Goal: Information Seeking & Learning: Learn about a topic

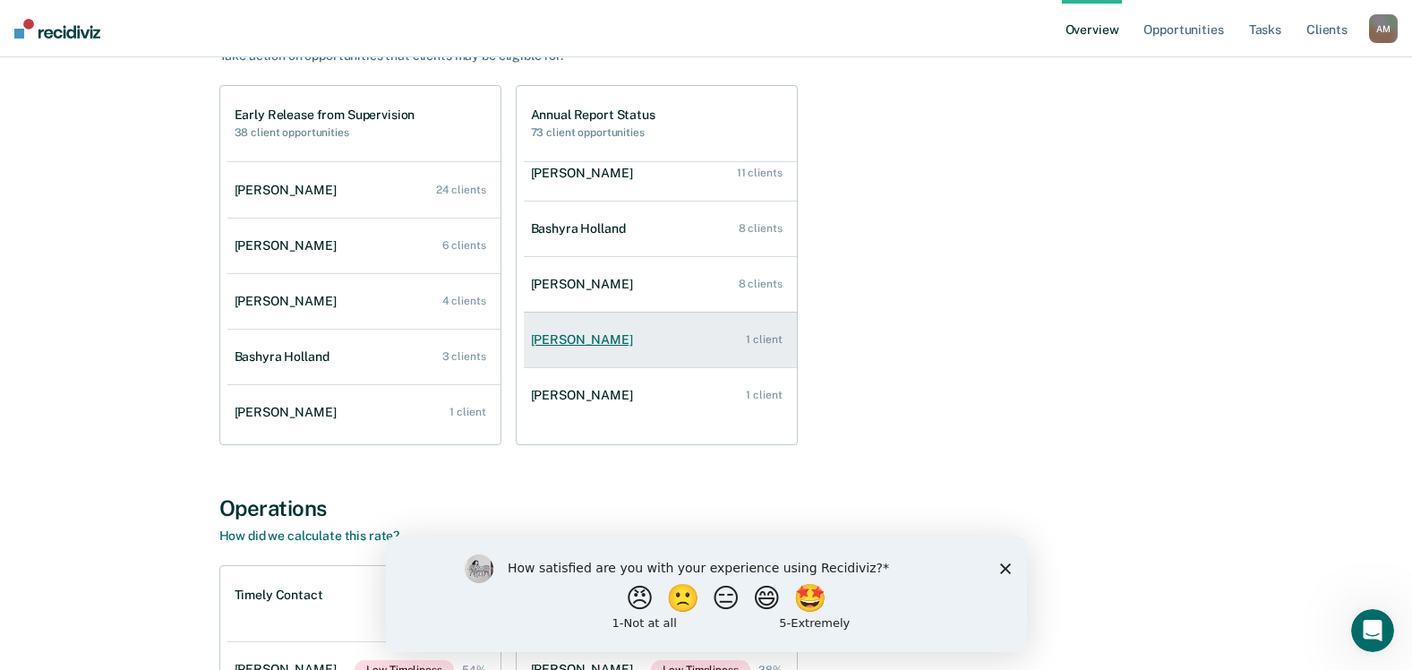
scroll to position [269, 0]
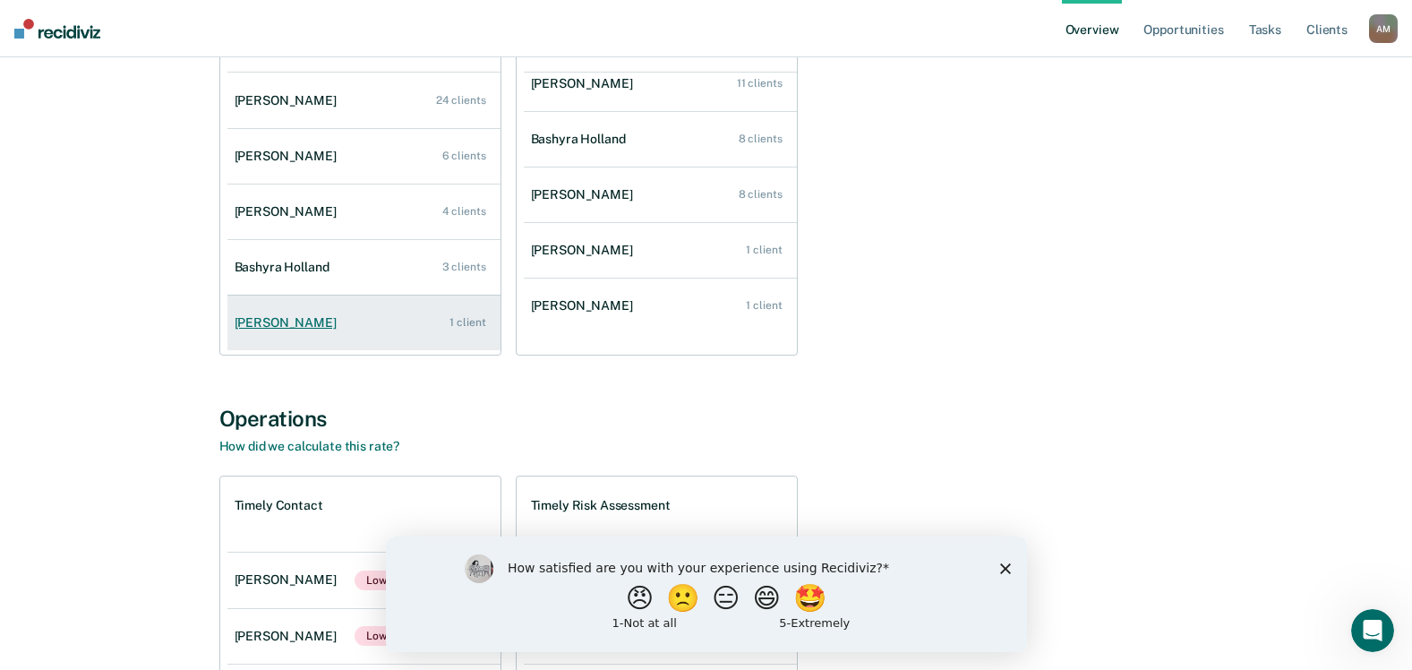
click at [270, 323] on div "[PERSON_NAME]" at bounding box center [289, 322] width 109 height 15
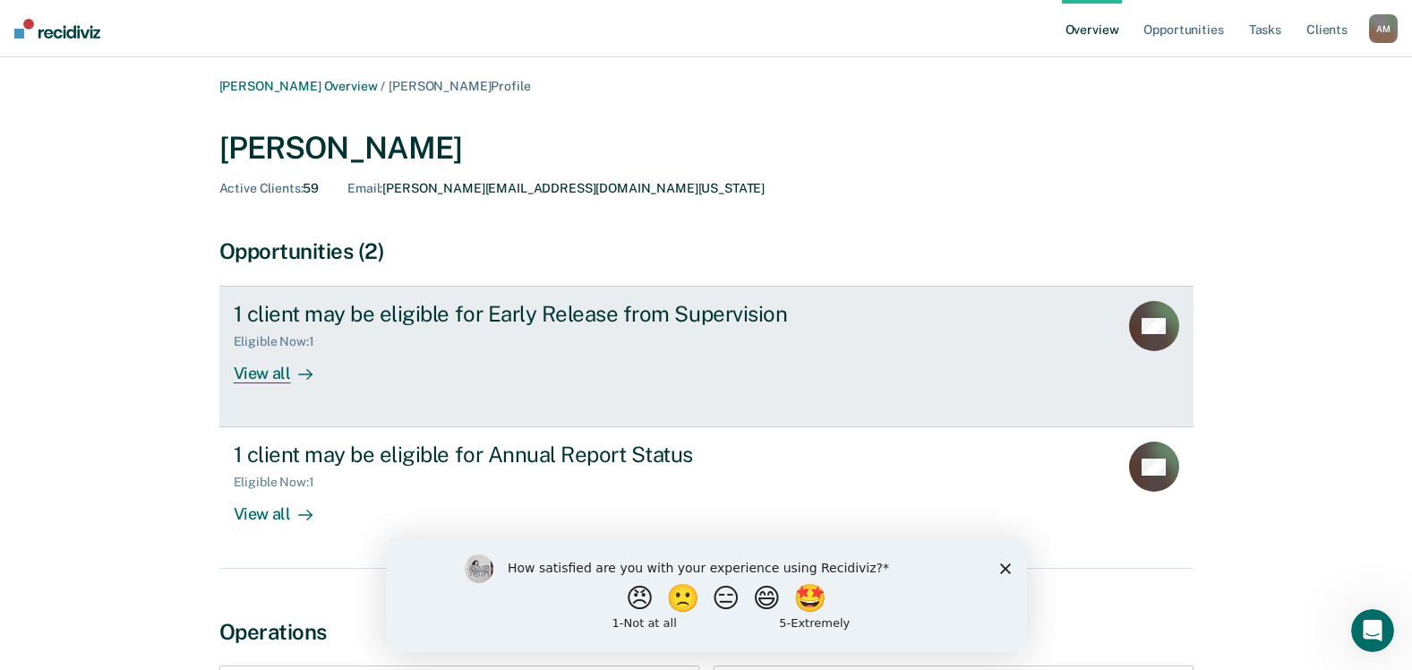
click at [273, 378] on div "View all" at bounding box center [284, 366] width 100 height 35
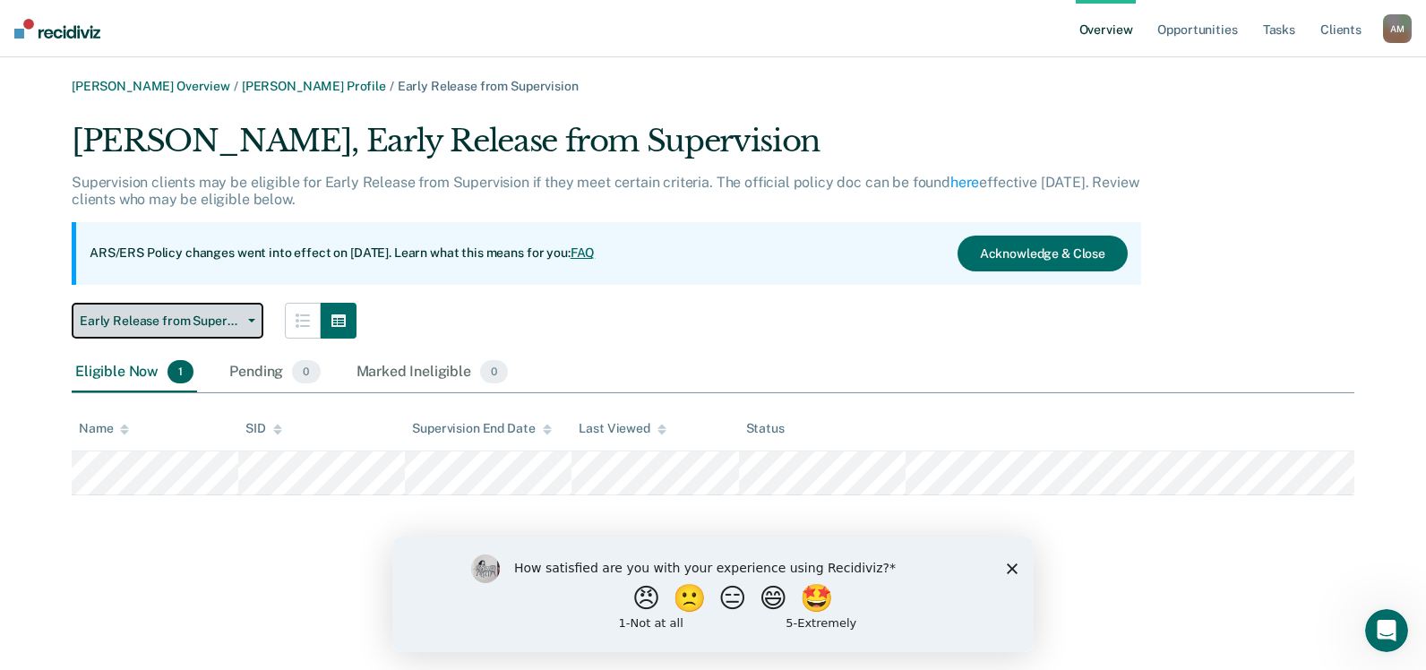
click at [250, 322] on button "Early Release from Supervision" at bounding box center [168, 321] width 192 height 36
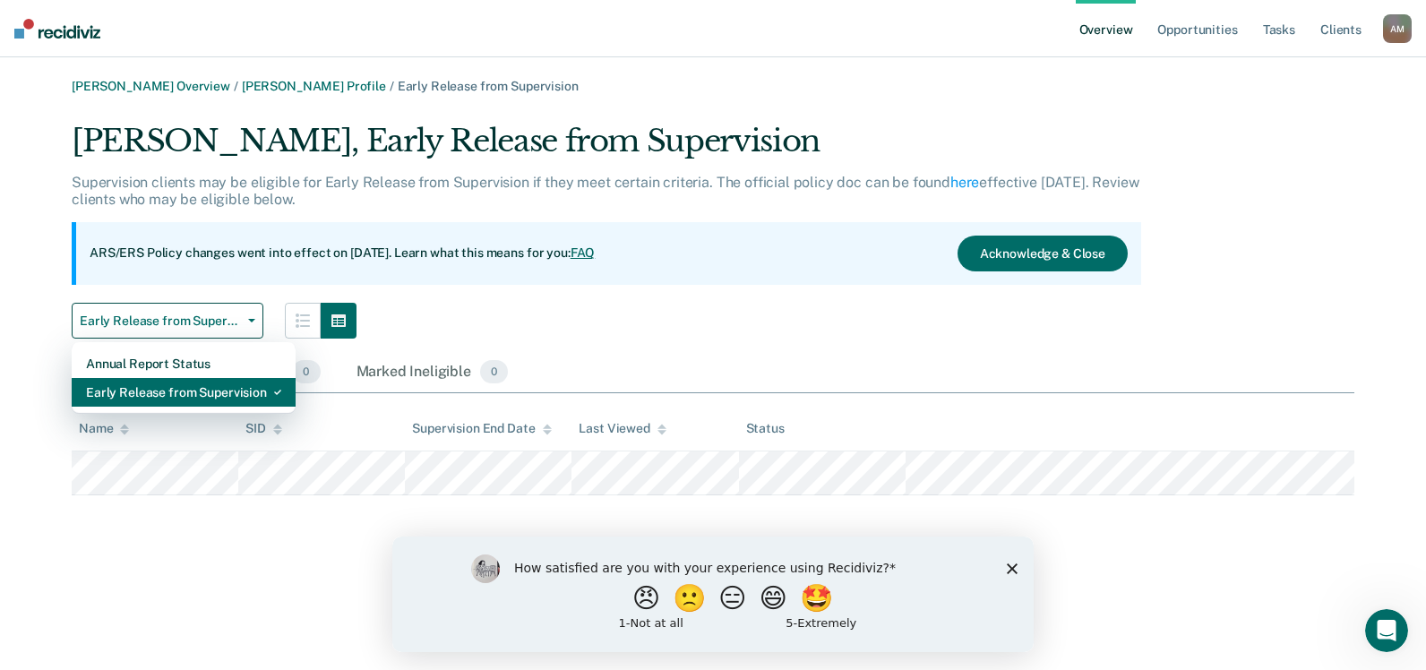
click at [237, 395] on div "Early Release from Supervision" at bounding box center [183, 392] width 195 height 29
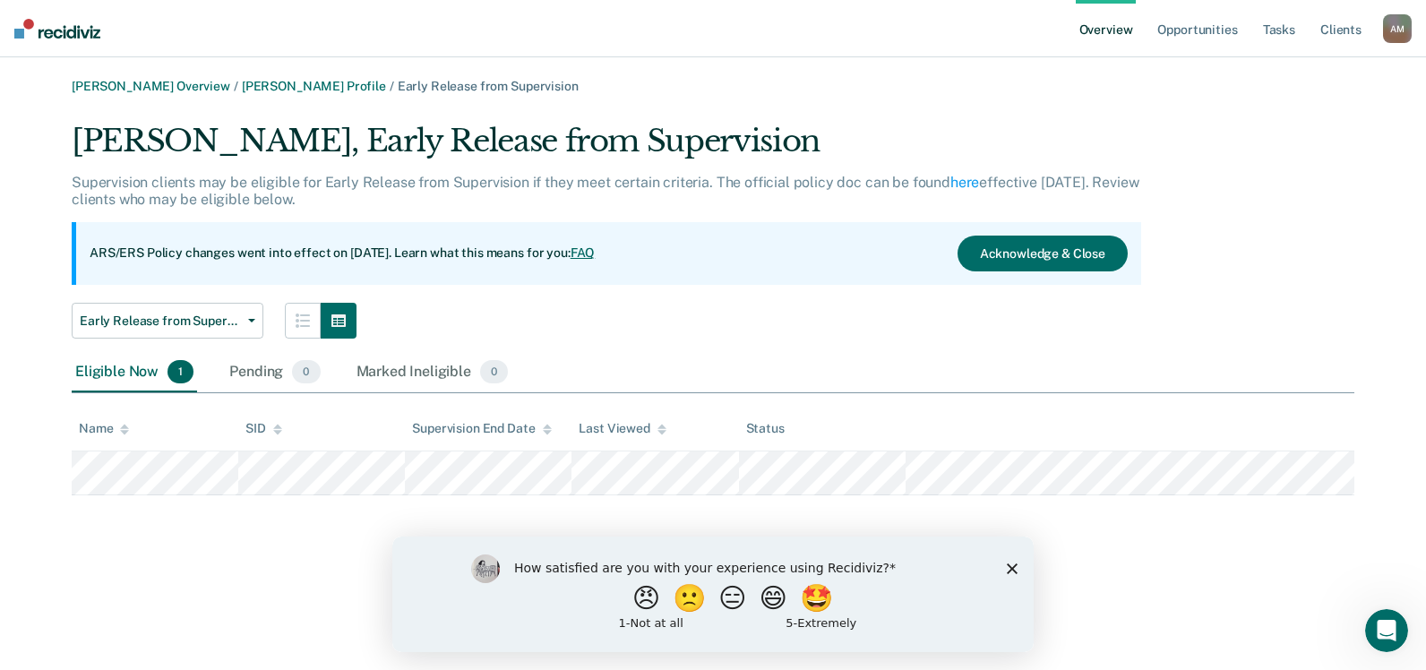
click at [624, 366] on div "Eligible Now 1 Pending 0 Marked Ineligible 0" at bounding box center [713, 373] width 1282 height 40
click at [20, 34] on img at bounding box center [57, 29] width 86 height 20
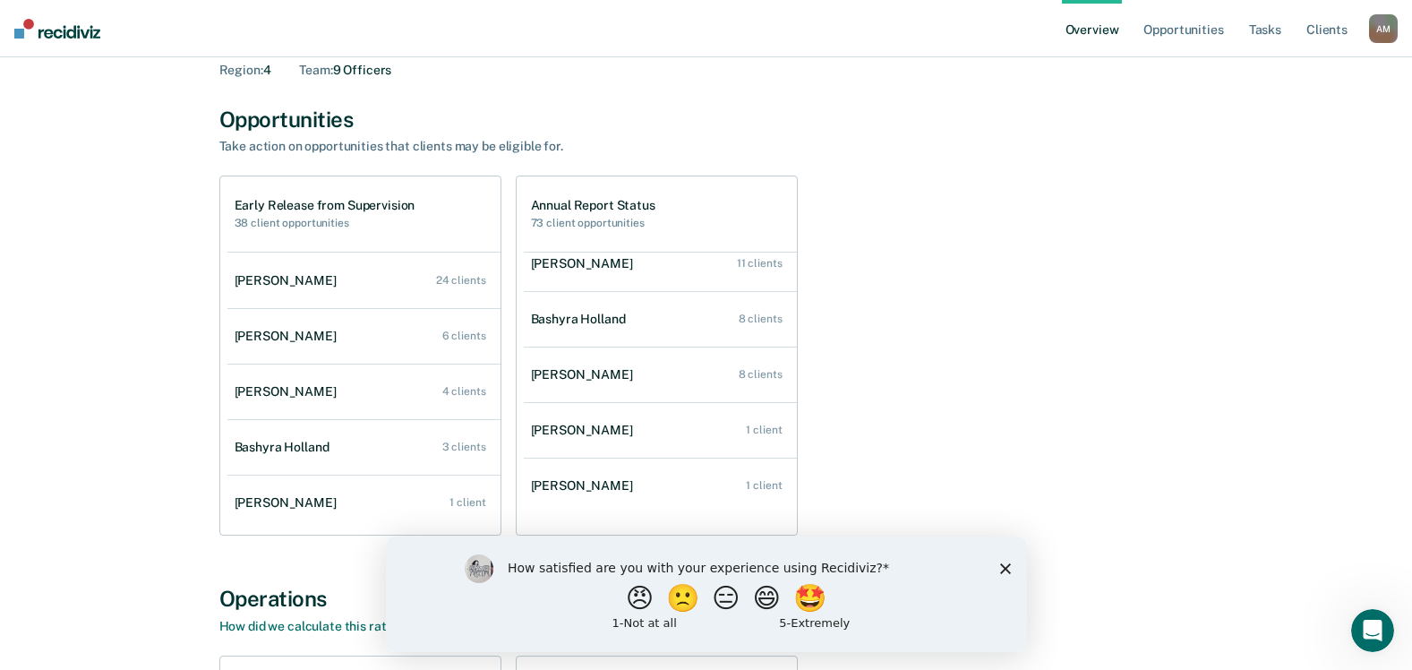
scroll to position [90, 0]
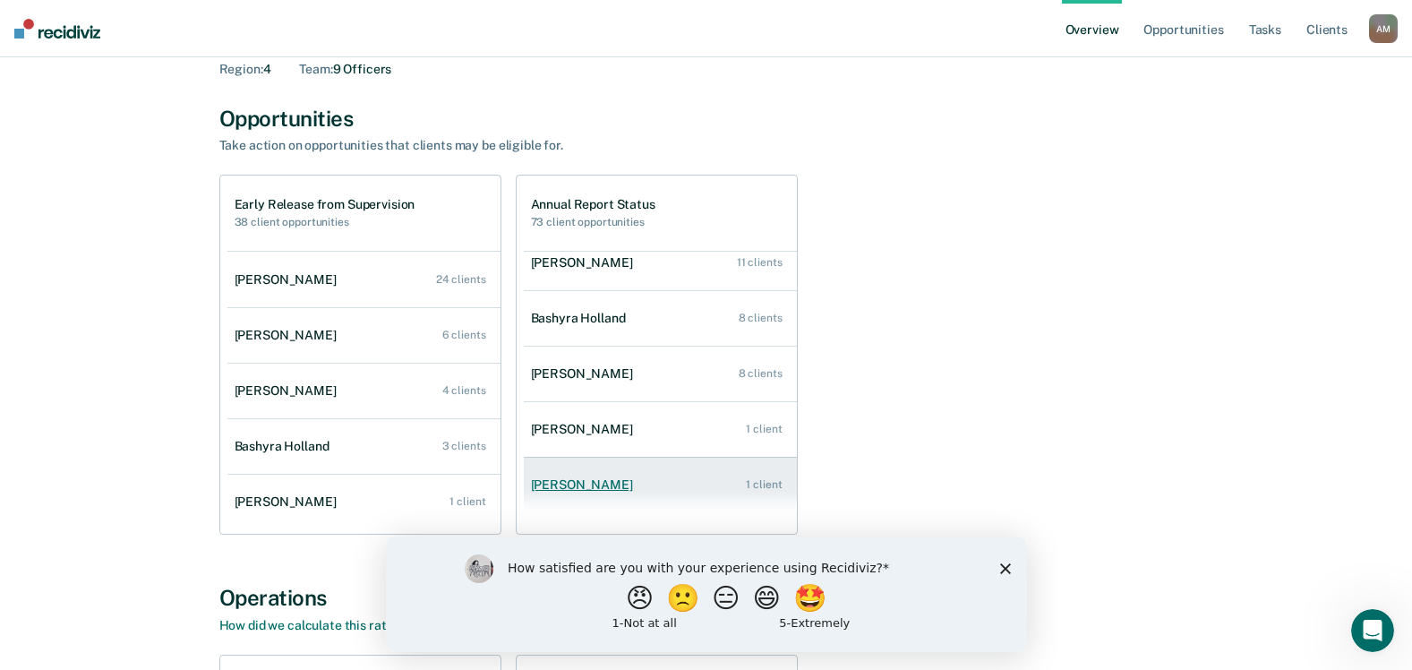
click at [585, 488] on div "[PERSON_NAME]" at bounding box center [585, 484] width 109 height 15
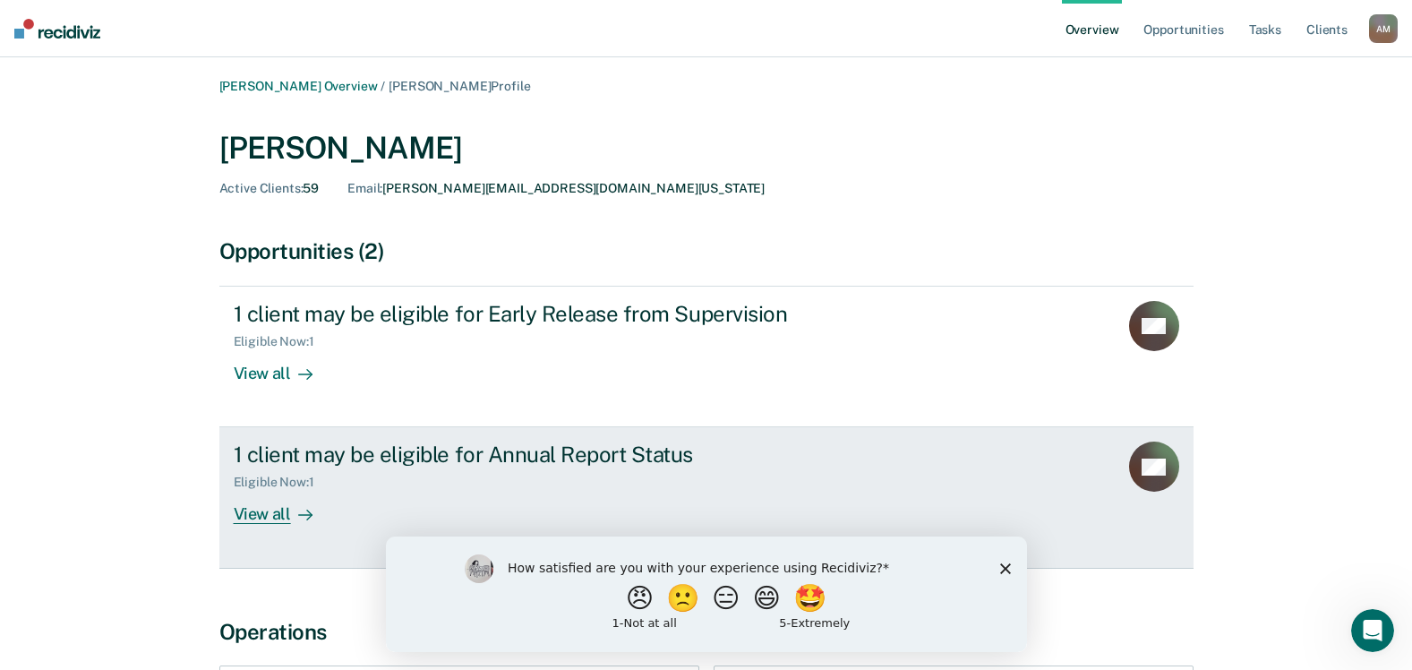
scroll to position [90, 0]
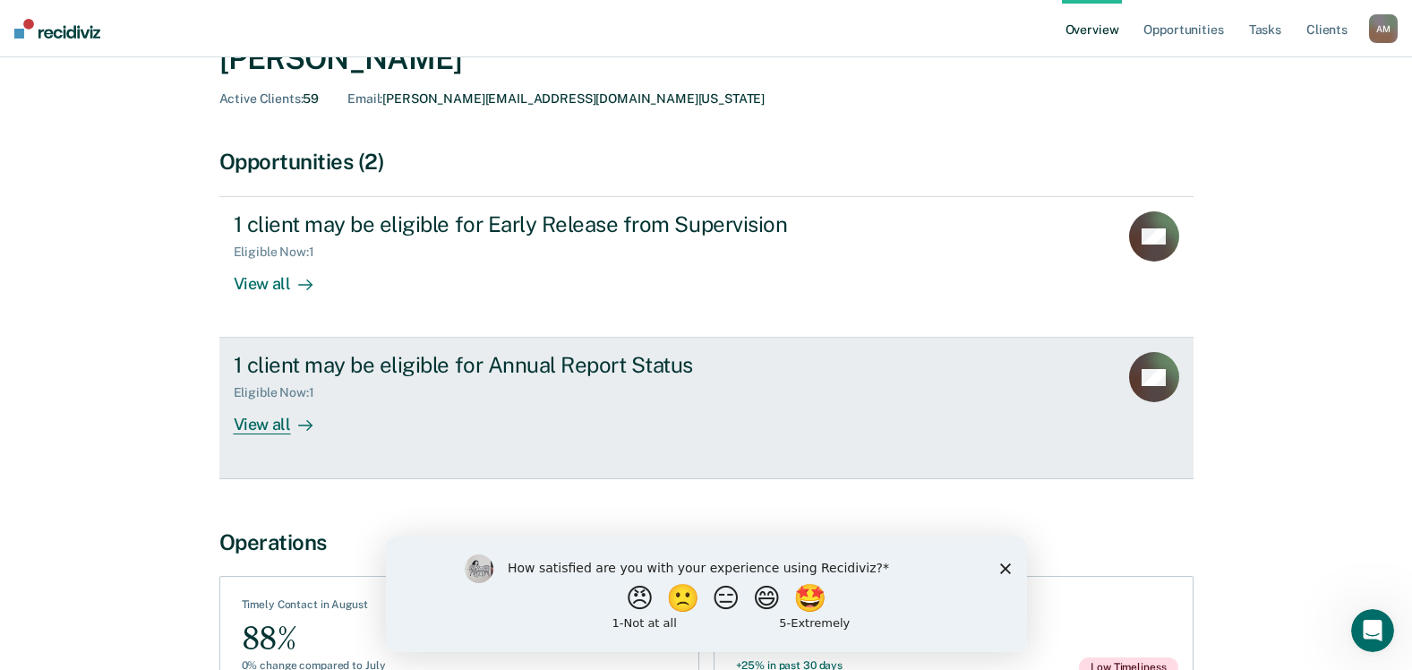
click at [270, 416] on div "View all" at bounding box center [284, 417] width 100 height 35
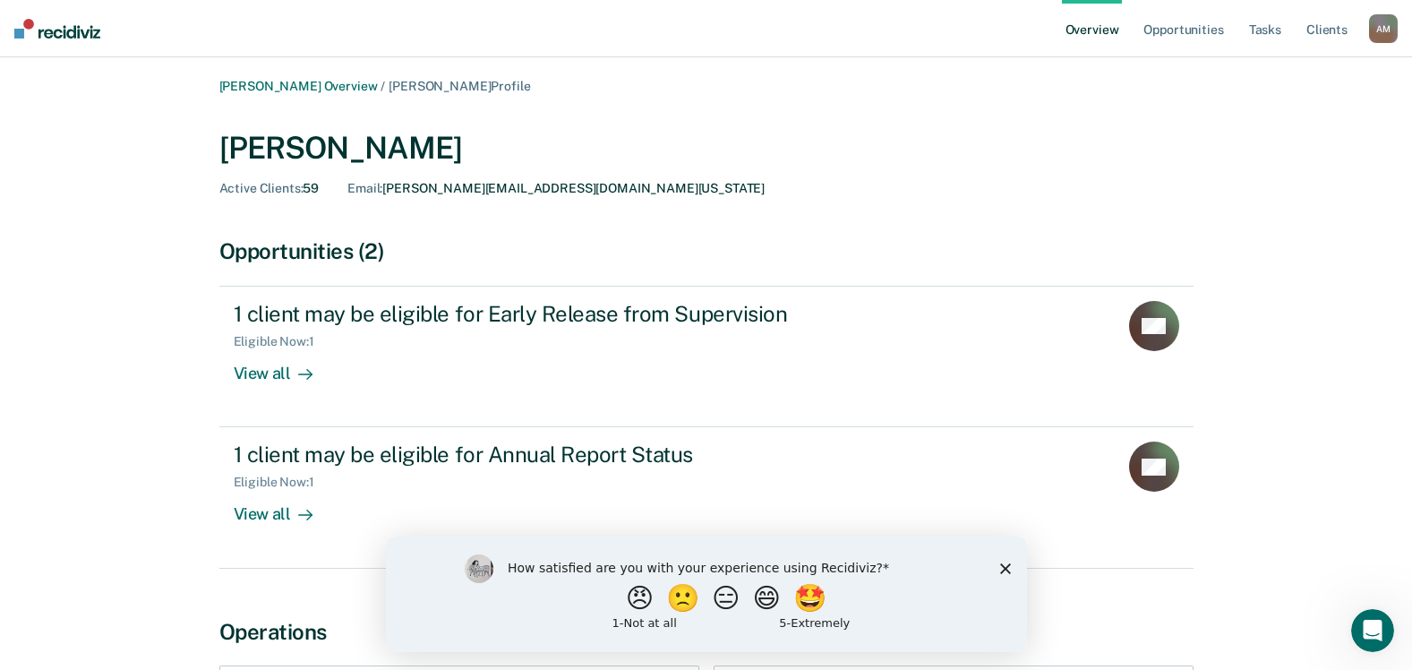
click at [13, 30] on nav "Overview Opportunities Tasks Client s [PERSON_NAME] A M Profile How it works Lo…" at bounding box center [706, 28] width 1412 height 57
click at [26, 38] on img at bounding box center [57, 29] width 86 height 20
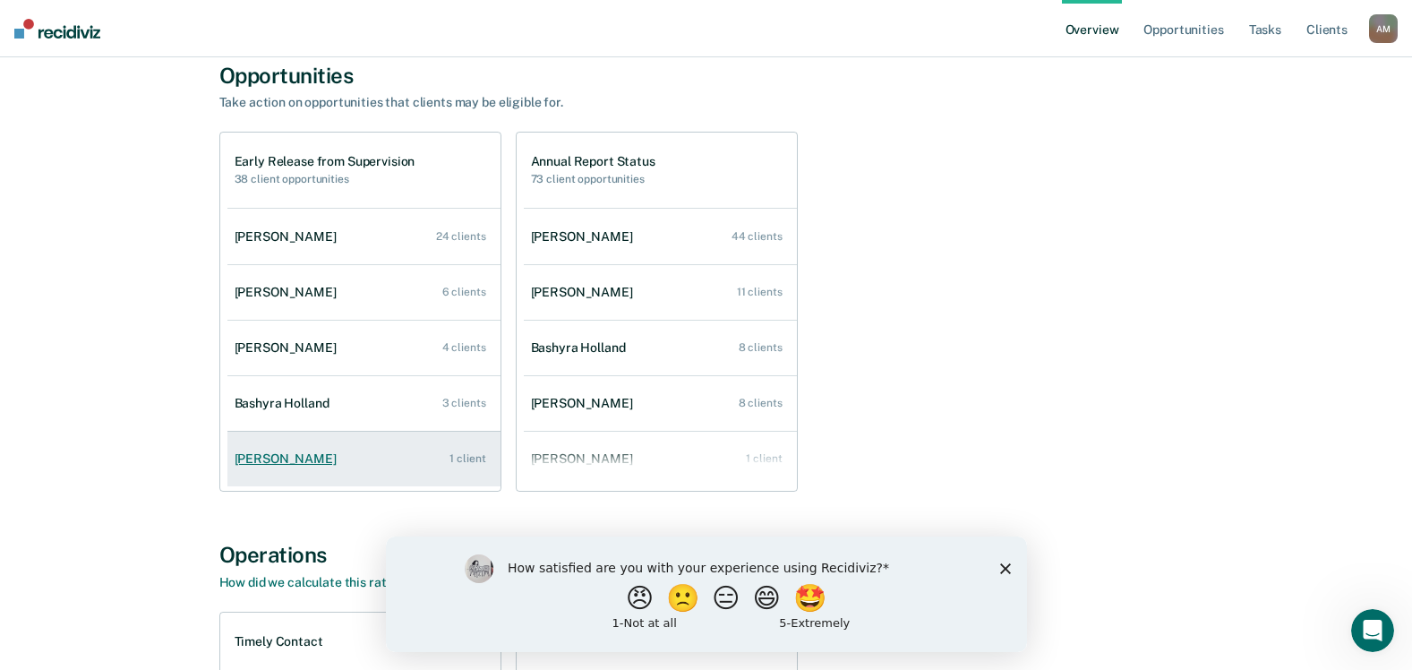
scroll to position [90, 0]
